Goal: Information Seeking & Learning: Learn about a topic

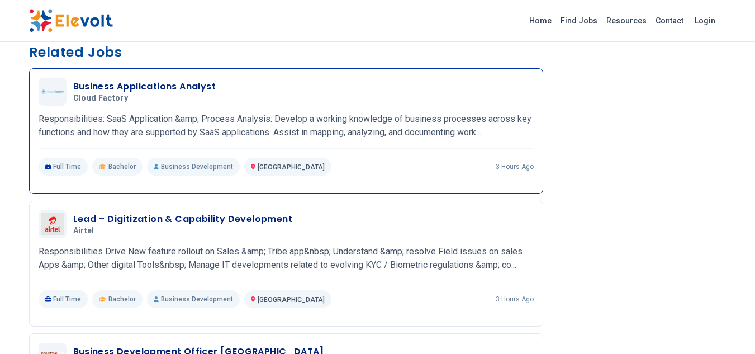
scroll to position [896, 0]
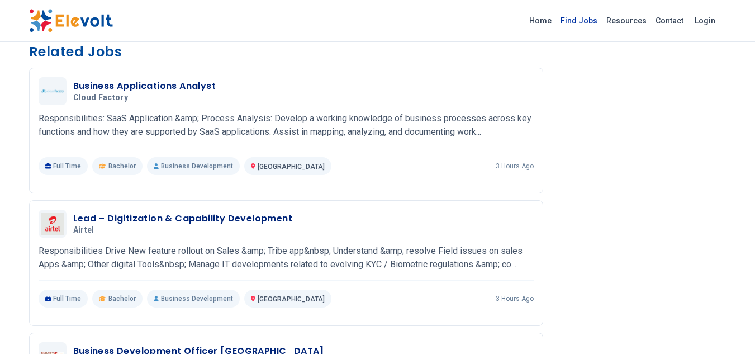
click at [585, 22] on link "Find Jobs" at bounding box center [579, 21] width 46 height 18
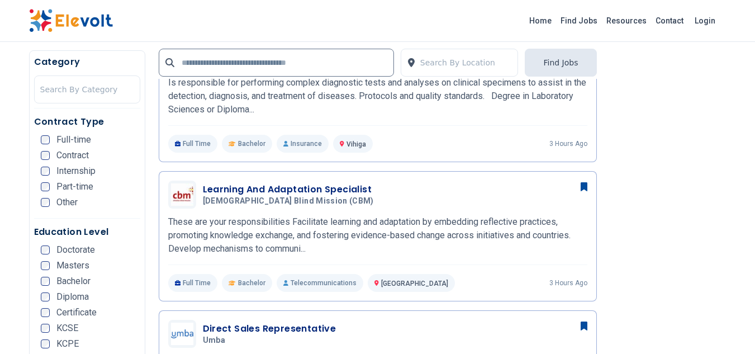
scroll to position [480, 0]
click at [52, 141] on div "Full-time" at bounding box center [66, 139] width 50 height 9
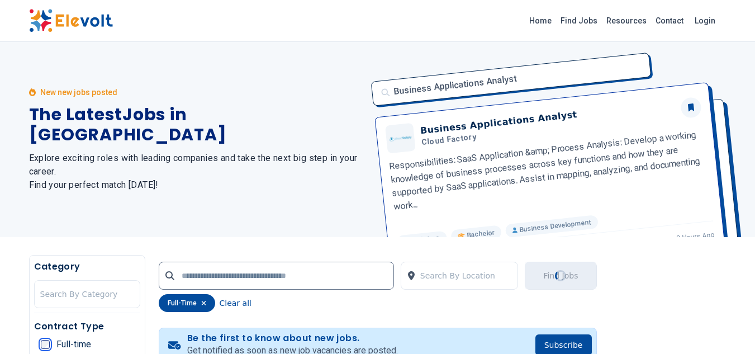
scroll to position [0, 0]
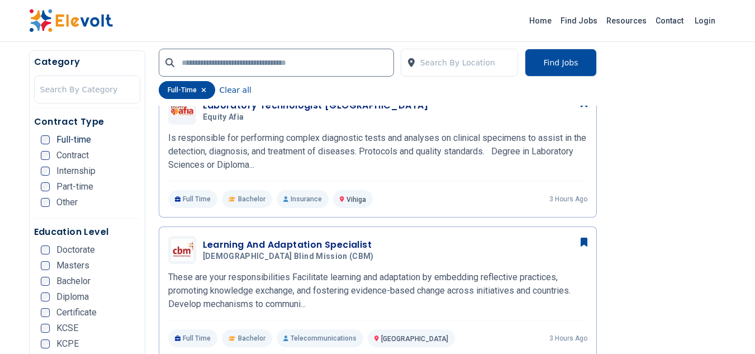
scroll to position [312, 0]
drag, startPoint x: 113, startPoint y: 218, endPoint x: 110, endPoint y: 279, distance: 61.6
click at [110, 279] on li "Bachelor" at bounding box center [91, 281] width 100 height 9
click at [69, 266] on span "Masters" at bounding box center [72, 265] width 33 height 9
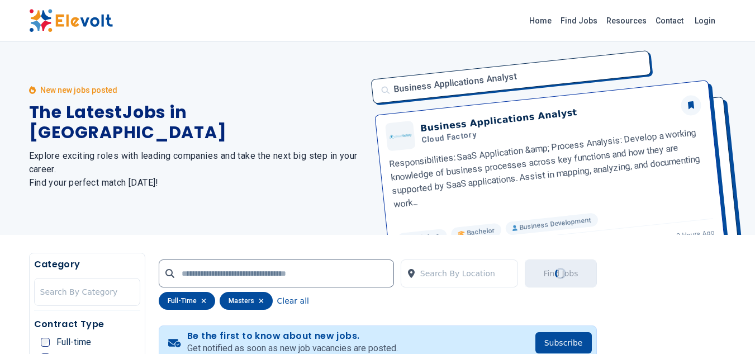
scroll to position [0, 0]
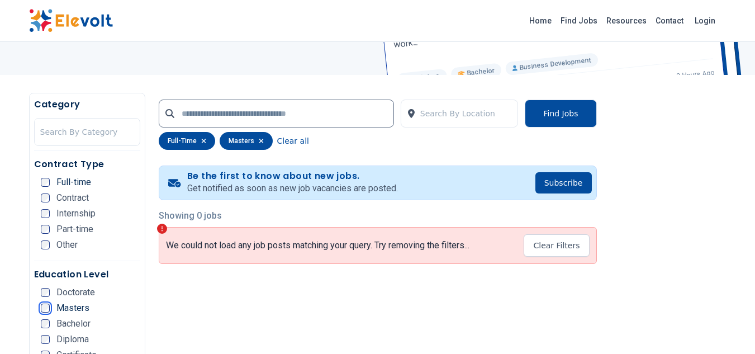
scroll to position [164, 0]
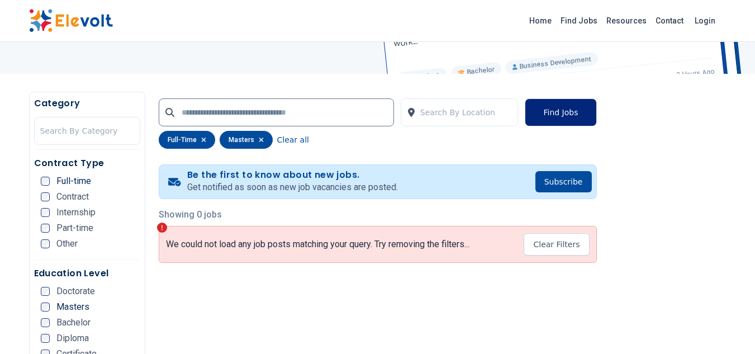
click at [552, 117] on button "Find Jobs" at bounding box center [561, 112] width 72 height 28
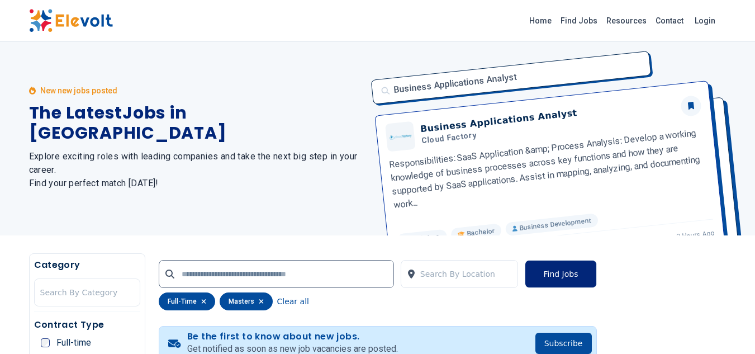
scroll to position [0, 0]
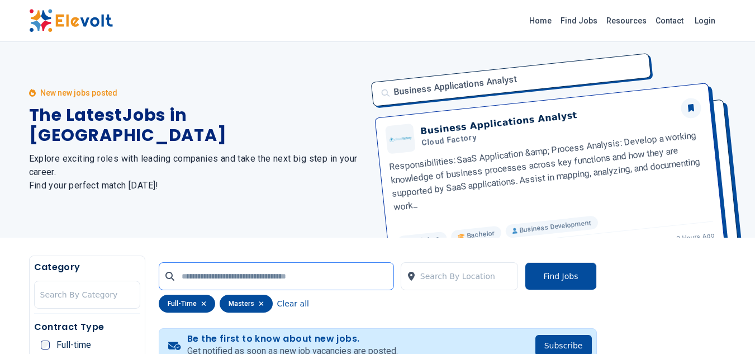
click at [253, 276] on input "text" at bounding box center [276, 276] width 235 height 28
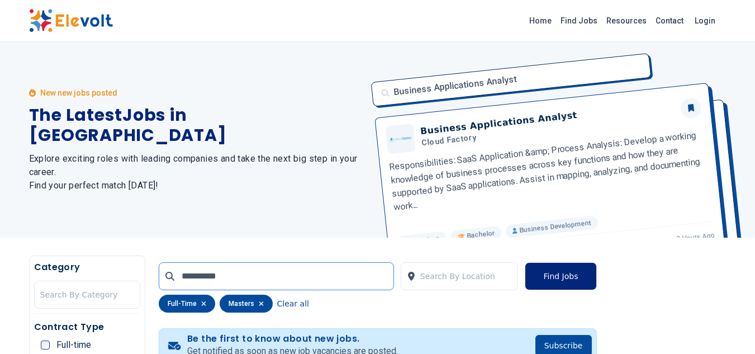
type input "**********"
click at [545, 280] on button "Find Jobs" at bounding box center [561, 276] width 72 height 28
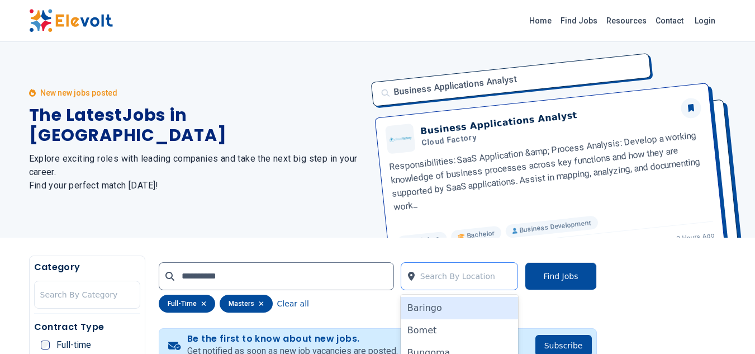
click at [483, 282] on div at bounding box center [466, 276] width 92 height 22
